Goal: Transaction & Acquisition: Purchase product/service

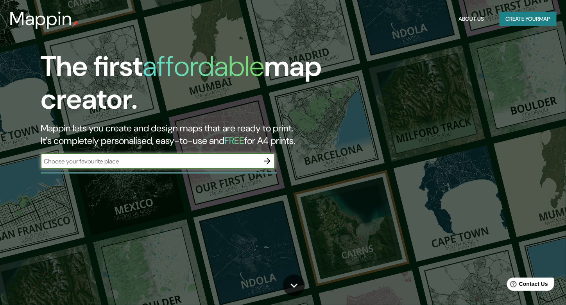
click at [245, 163] on input "text" at bounding box center [150, 161] width 219 height 9
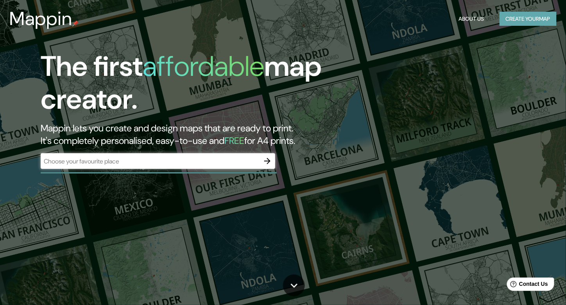
click at [514, 26] on button "Create your map" at bounding box center [528, 19] width 57 height 14
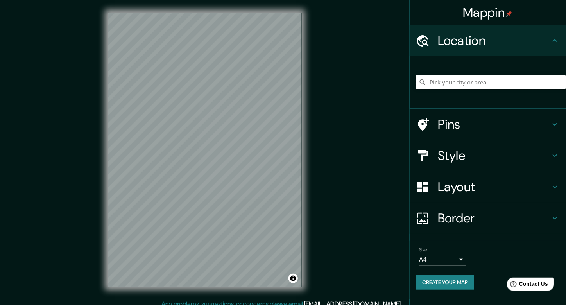
click at [453, 84] on input "Pick your city or area" at bounding box center [491, 82] width 150 height 14
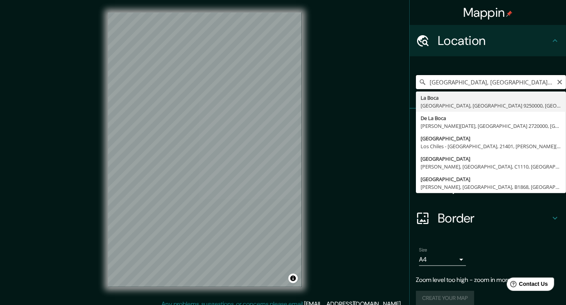
type input "[GEOGRAPHIC_DATA], [GEOGRAPHIC_DATA] 9250000, [GEOGRAPHIC_DATA]"
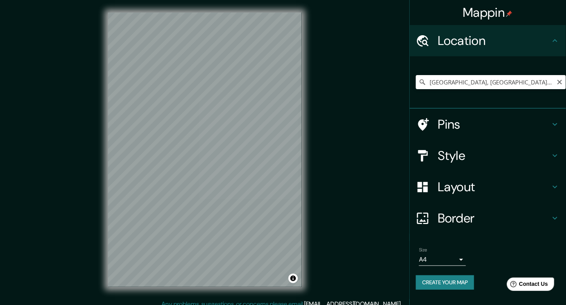
click at [460, 259] on body "Mappin Location [GEOGRAPHIC_DATA], [GEOGRAPHIC_DATA] 9250000, [GEOGRAPHIC_DATA]…" at bounding box center [283, 152] width 566 height 305
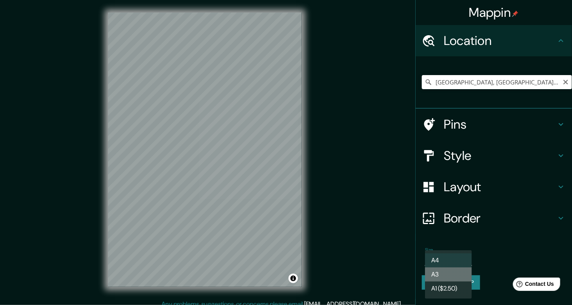
click at [457, 278] on li "A3" at bounding box center [448, 275] width 47 height 14
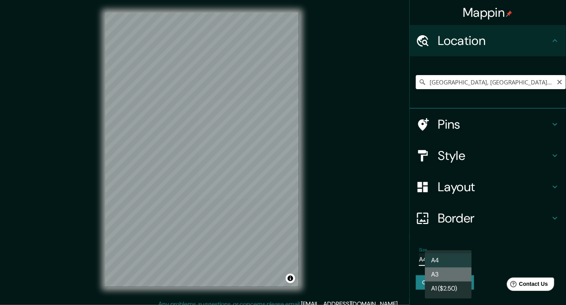
type input "a4"
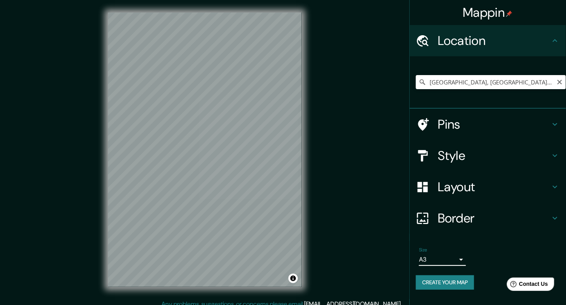
click at [467, 282] on button "Create your map" at bounding box center [445, 282] width 58 height 14
click at [473, 219] on h4 "Border" at bounding box center [494, 218] width 113 height 16
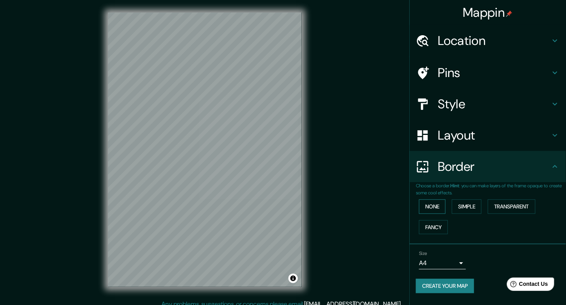
click at [437, 206] on button "None" at bounding box center [432, 207] width 27 height 14
click at [473, 210] on button "Simple" at bounding box center [467, 207] width 30 height 14
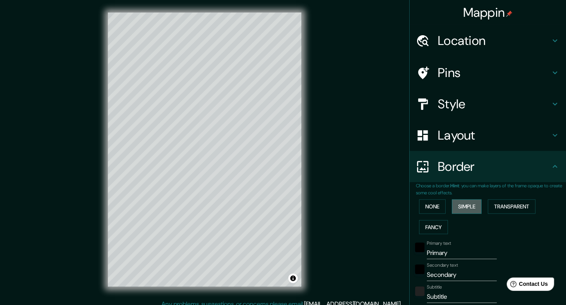
click at [469, 205] on button "Simple" at bounding box center [467, 207] width 30 height 14
type input "198"
type input "40"
click at [469, 205] on button "Simple" at bounding box center [467, 207] width 30 height 14
type input "198"
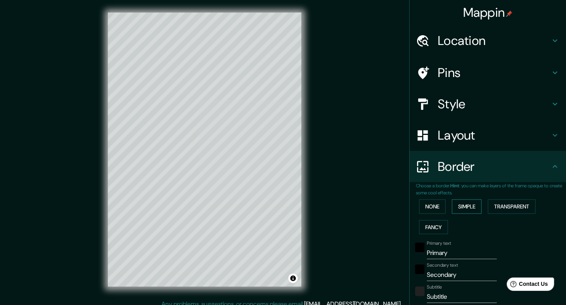
type input "40"
click at [508, 208] on button "Transparent" at bounding box center [512, 207] width 48 height 14
click at [440, 223] on button "Fancy" at bounding box center [433, 227] width 29 height 14
click at [424, 212] on button "None" at bounding box center [432, 207] width 27 height 14
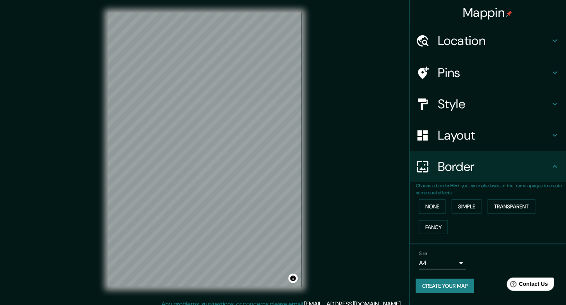
click at [449, 136] on h4 "Layout" at bounding box center [494, 136] width 113 height 16
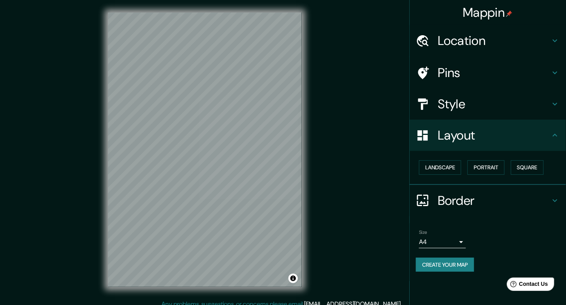
click at [464, 241] on body "Mappin Location La Boca, Maipú, Región Metropolitana de Santiago 9250000, Chile…" at bounding box center [283, 152] width 566 height 305
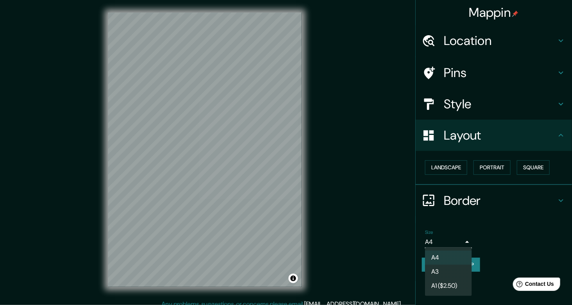
click at [495, 234] on div at bounding box center [286, 152] width 572 height 305
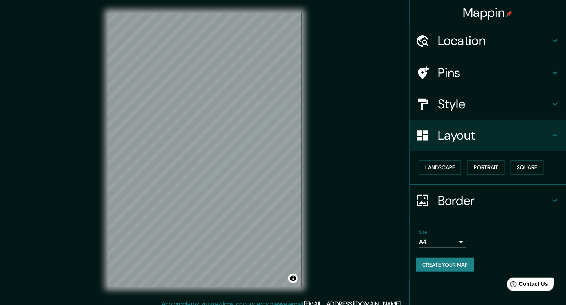
click at [495, 111] on h4 "Style" at bounding box center [494, 104] width 113 height 16
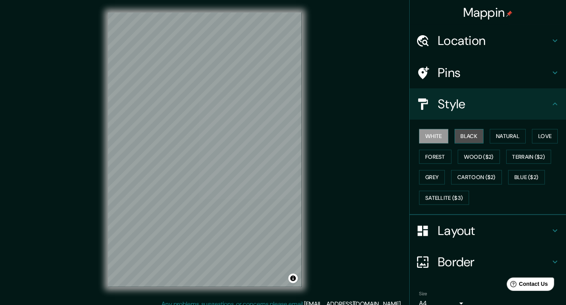
click at [465, 139] on button "Black" at bounding box center [469, 136] width 29 height 14
click at [313, 86] on div "© Mapbox © OpenStreetMap Improve this map" at bounding box center [204, 150] width 219 height 300
